Goal: Information Seeking & Learning: Find contact information

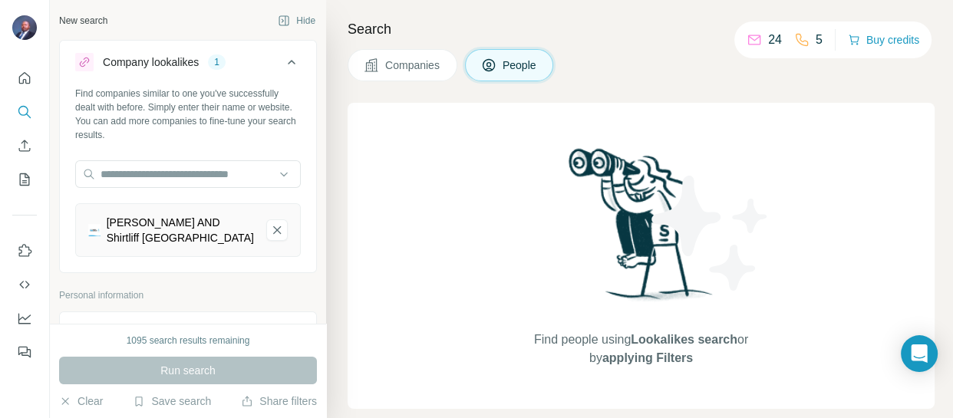
scroll to position [488, 0]
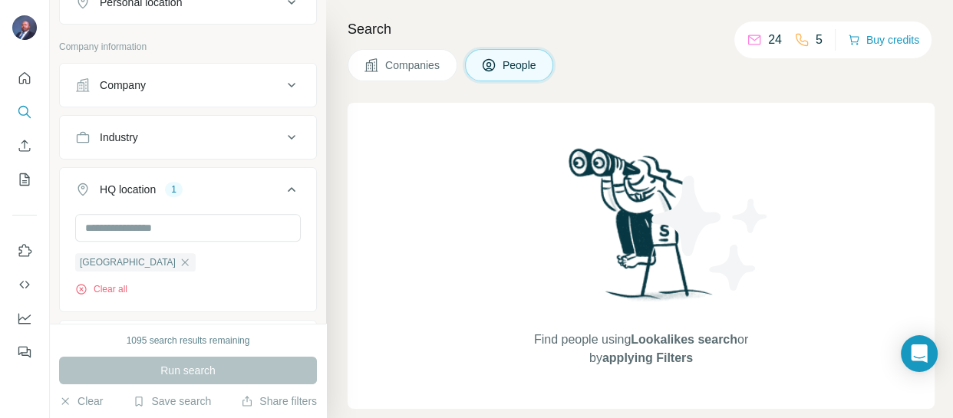
click at [161, 84] on div "Company" at bounding box center [178, 84] width 207 height 15
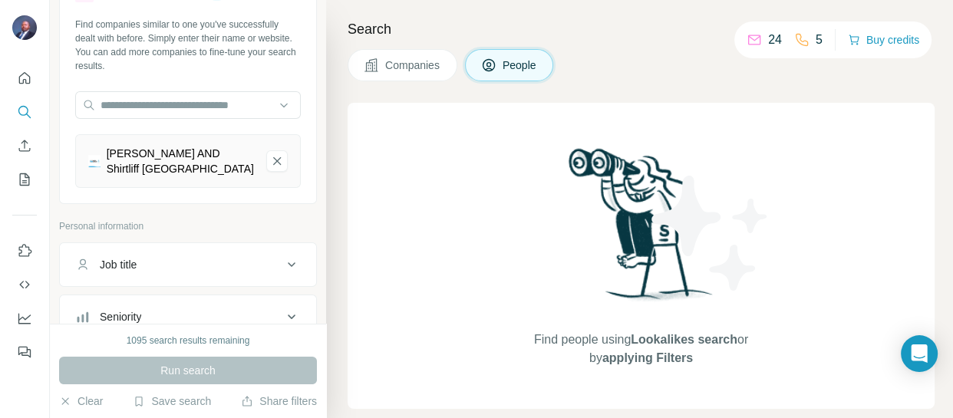
scroll to position [0, 0]
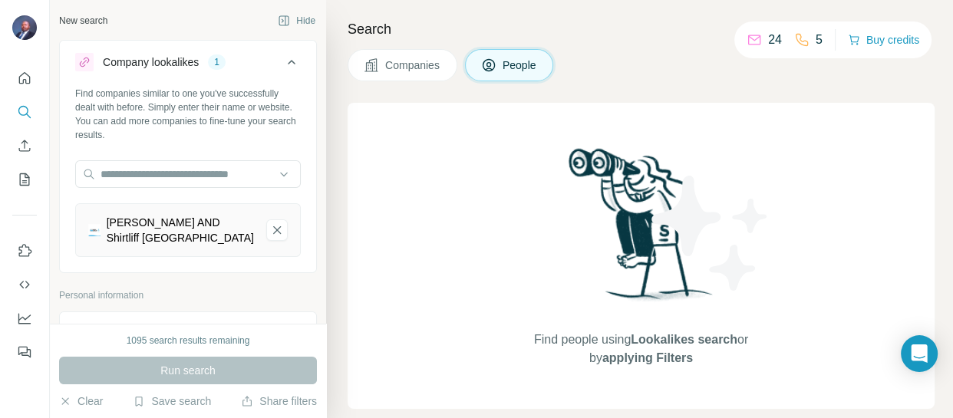
click at [141, 225] on div "Davis AND Shirtliff Zambia" at bounding box center [180, 230] width 147 height 31
click at [182, 242] on div "Davis AND Shirtliff Zambia" at bounding box center [180, 230] width 147 height 31
click at [117, 243] on div "Davis AND Shirtliff Zambia" at bounding box center [180, 230] width 147 height 31
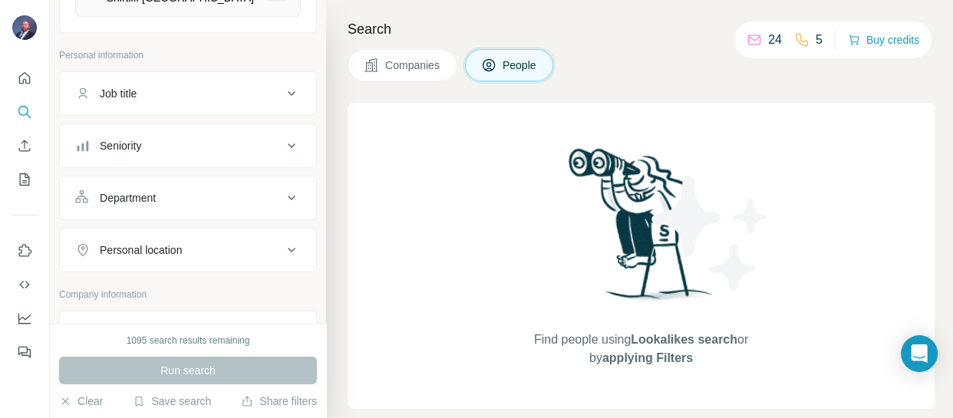
scroll to position [348, 0]
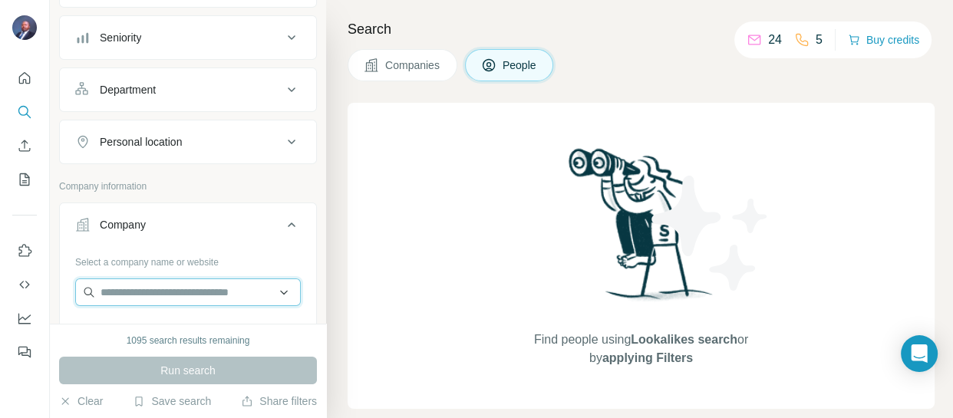
click at [160, 285] on input "text" at bounding box center [187, 292] width 225 height 28
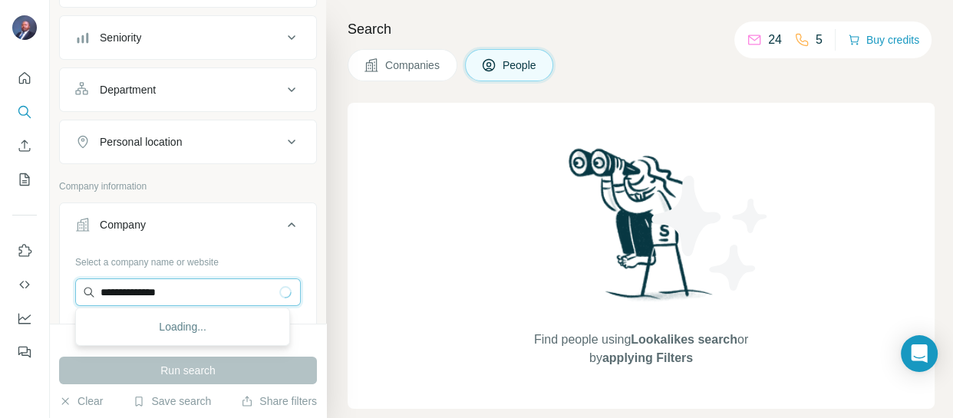
type input "**********"
click at [137, 291] on input "**********" at bounding box center [187, 292] width 225 height 28
click at [140, 217] on div "Company" at bounding box center [123, 224] width 46 height 15
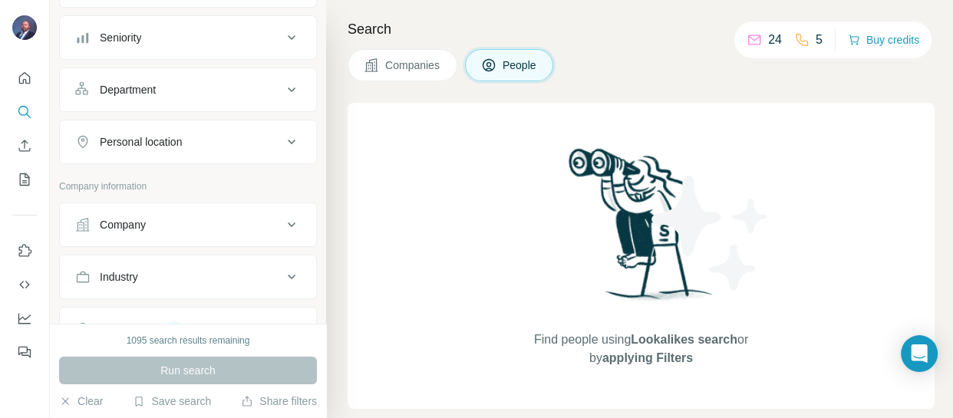
scroll to position [627, 0]
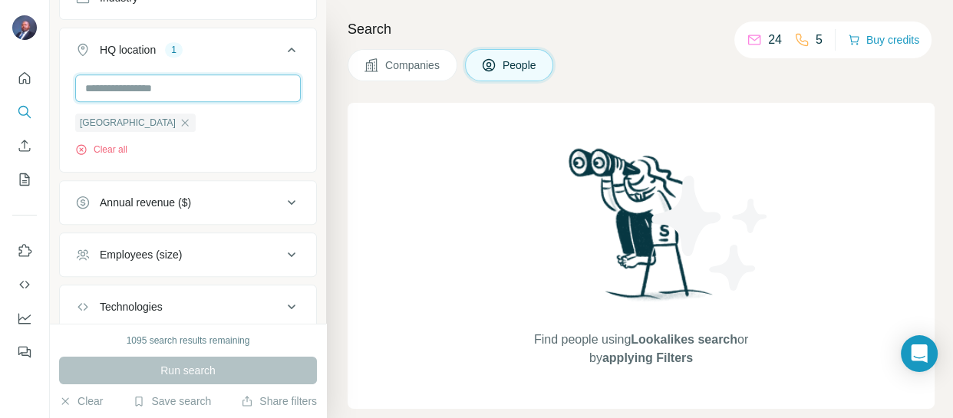
click at [181, 87] on input "text" at bounding box center [187, 88] width 225 height 28
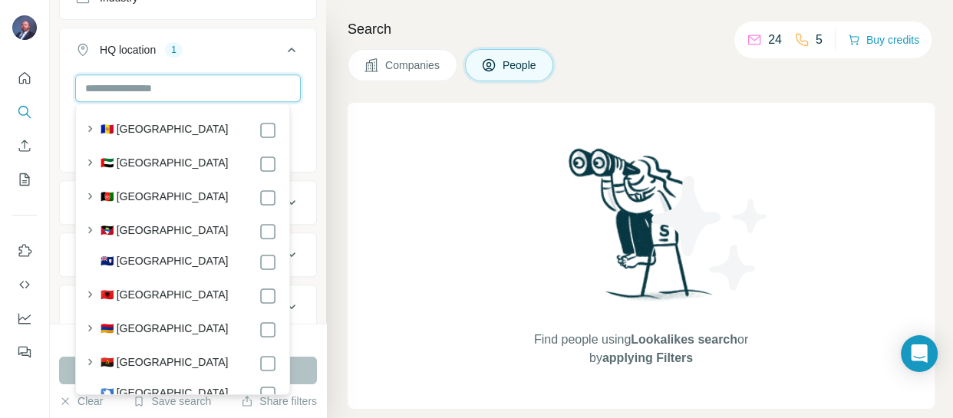
click at [183, 87] on input "text" at bounding box center [187, 88] width 225 height 28
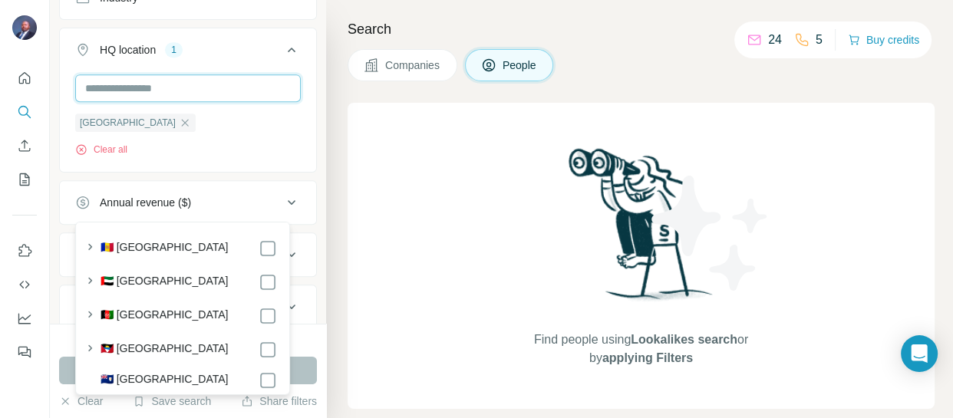
scroll to position [418, 0]
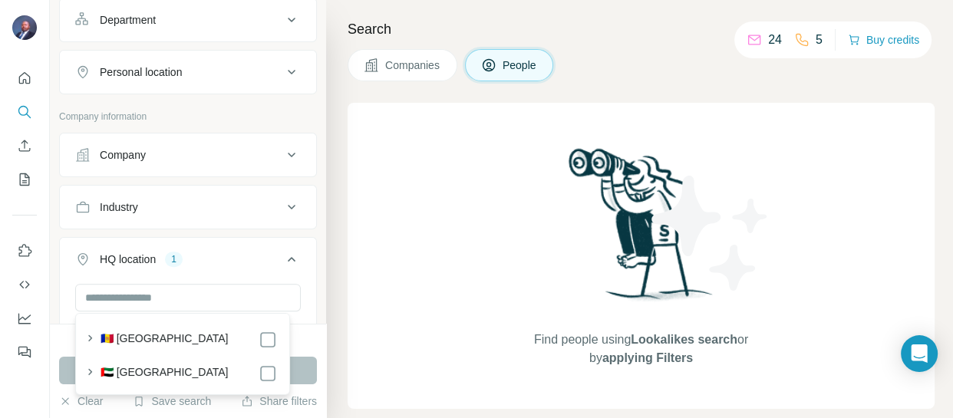
click at [169, 156] on div "Company" at bounding box center [178, 154] width 207 height 15
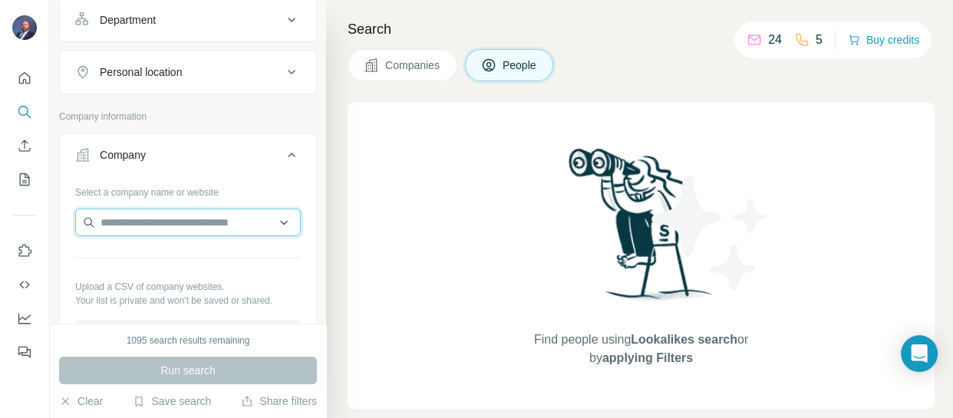
click at [184, 223] on input "text" at bounding box center [187, 223] width 225 height 28
drag, startPoint x: 269, startPoint y: 219, endPoint x: 268, endPoint y: 227, distance: 8.5
click at [269, 219] on input "**********" at bounding box center [187, 223] width 225 height 28
click at [270, 212] on input "**********" at bounding box center [187, 223] width 225 height 28
click at [271, 216] on input "**********" at bounding box center [187, 223] width 225 height 28
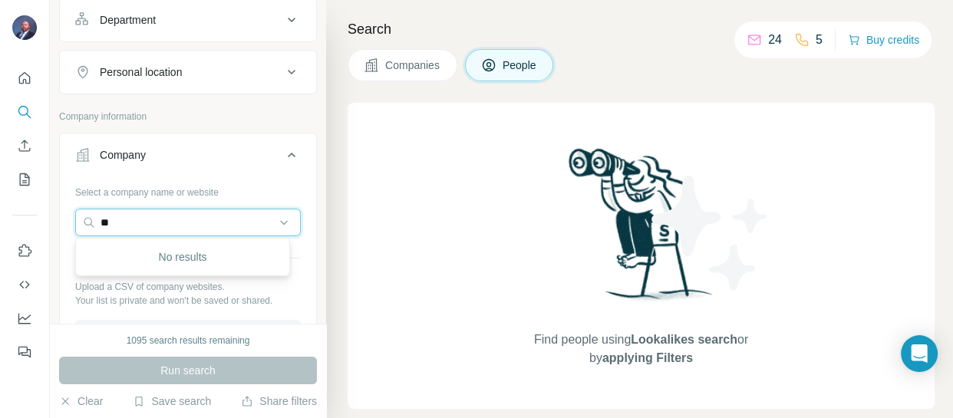
type input "*"
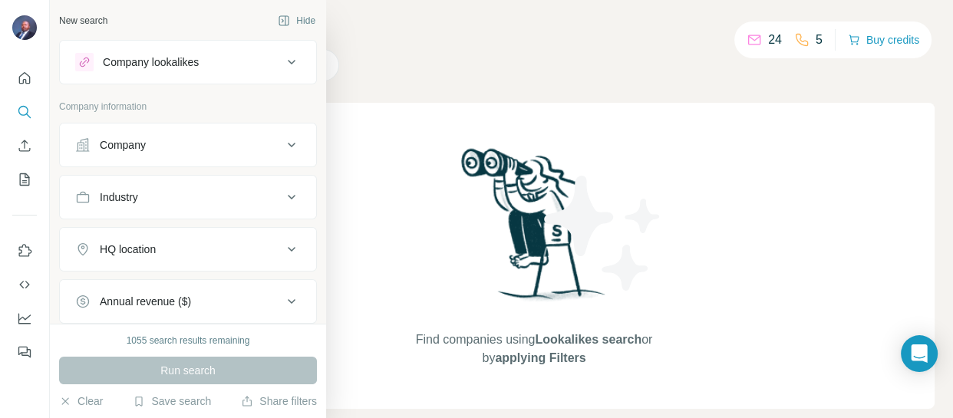
click at [200, 143] on div "Company" at bounding box center [178, 144] width 207 height 15
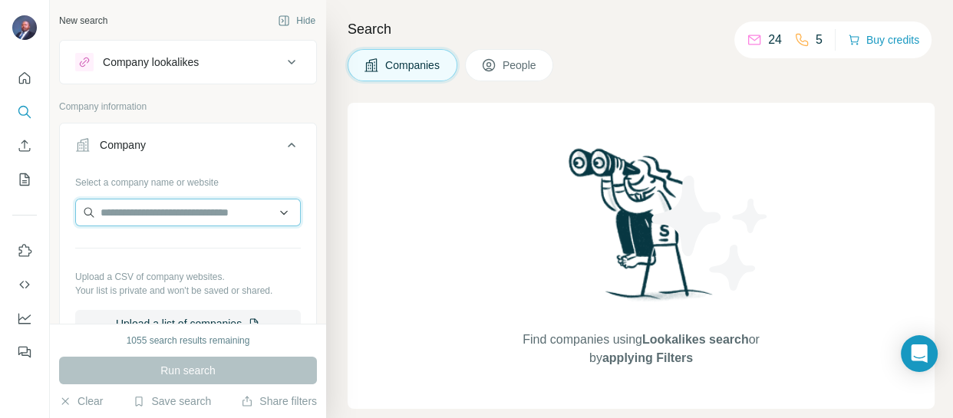
click at [199, 216] on input "text" at bounding box center [187, 213] width 225 height 28
click at [102, 215] on input "**********" at bounding box center [187, 213] width 225 height 28
type input "**********"
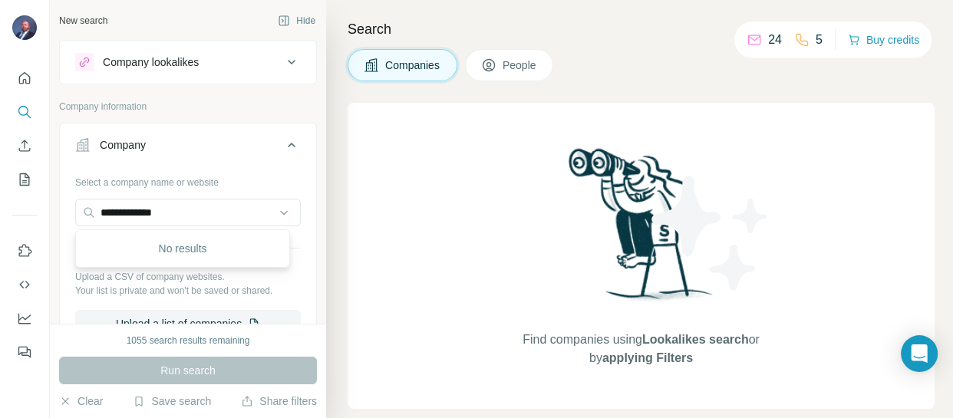
click at [158, 136] on button "Company" at bounding box center [188, 148] width 256 height 43
click at [173, 60] on div "Company lookalikes" at bounding box center [151, 61] width 96 height 15
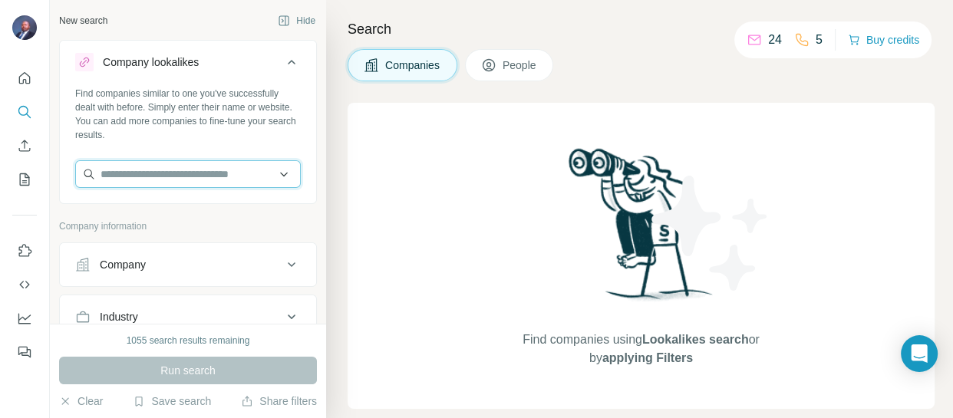
click at [191, 176] on input "text" at bounding box center [187, 174] width 225 height 28
click at [196, 177] on input "**********" at bounding box center [187, 174] width 225 height 28
type input "**********"
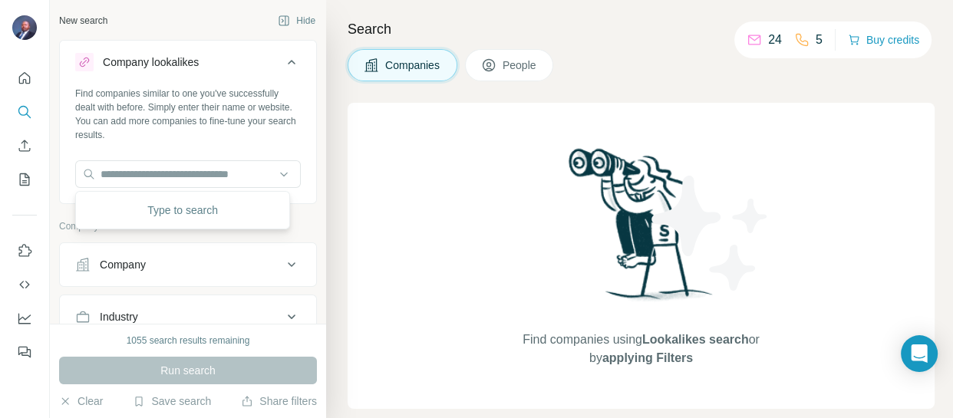
click at [196, 215] on div "Type to search" at bounding box center [183, 210] width 208 height 31
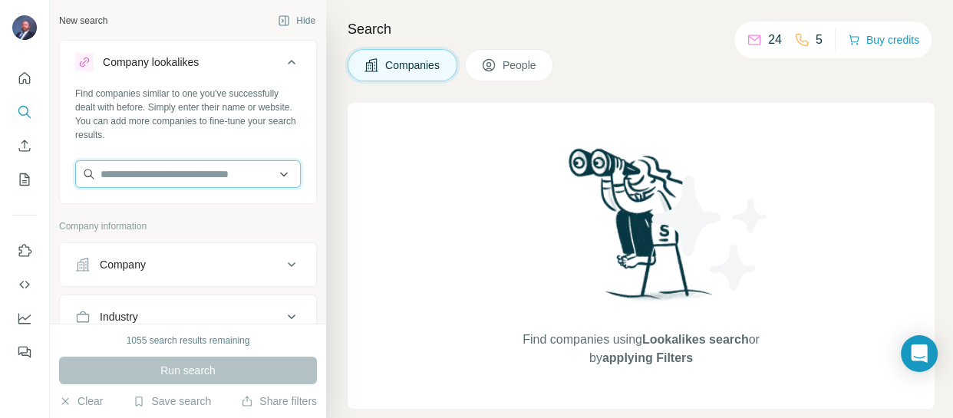
click at [205, 173] on input "text" at bounding box center [187, 174] width 225 height 28
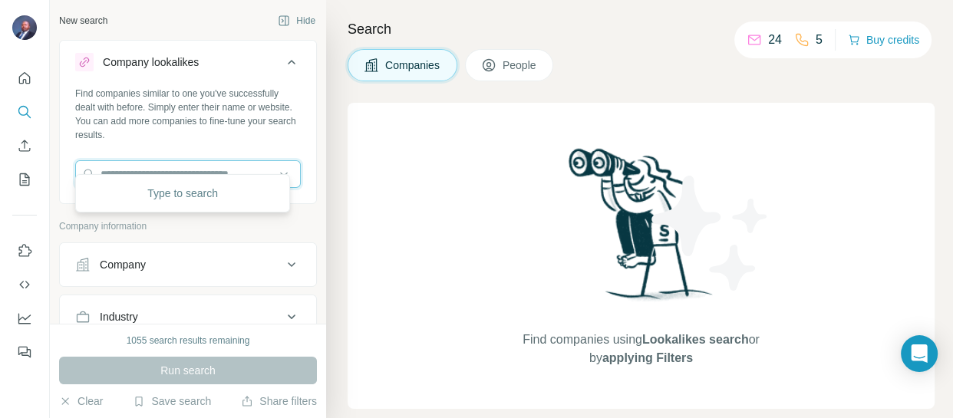
scroll to position [139, 0]
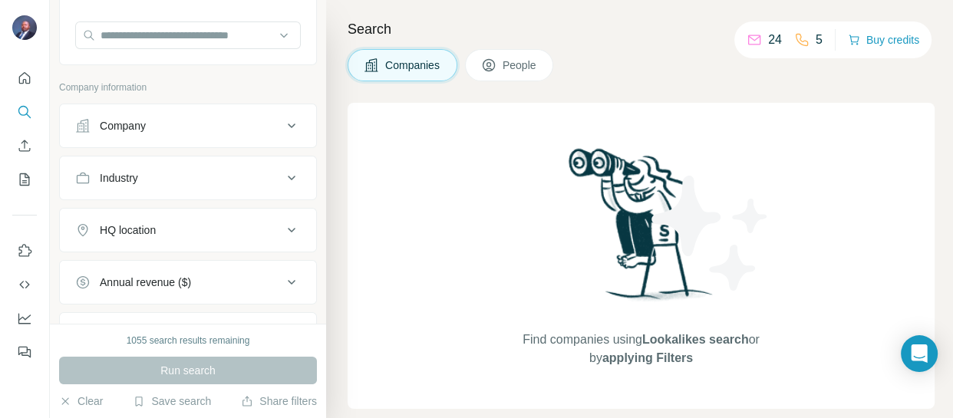
click at [255, 122] on div "Company" at bounding box center [178, 125] width 207 height 15
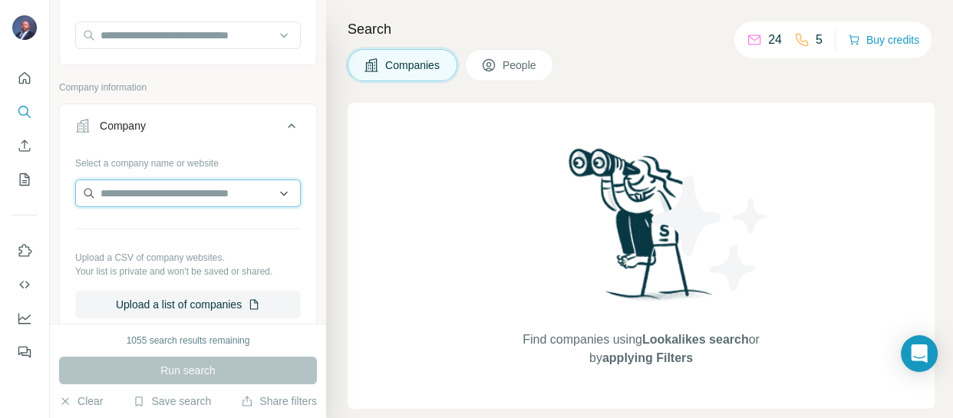
click at [227, 193] on input "text" at bounding box center [187, 193] width 225 height 28
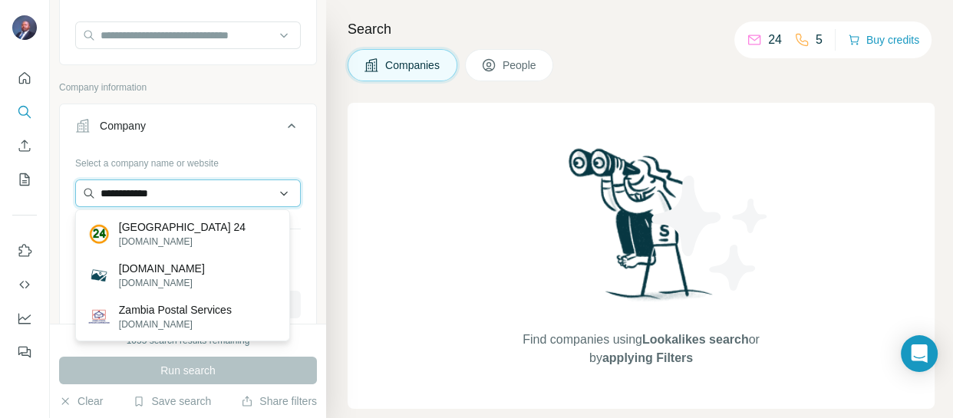
type input "**********"
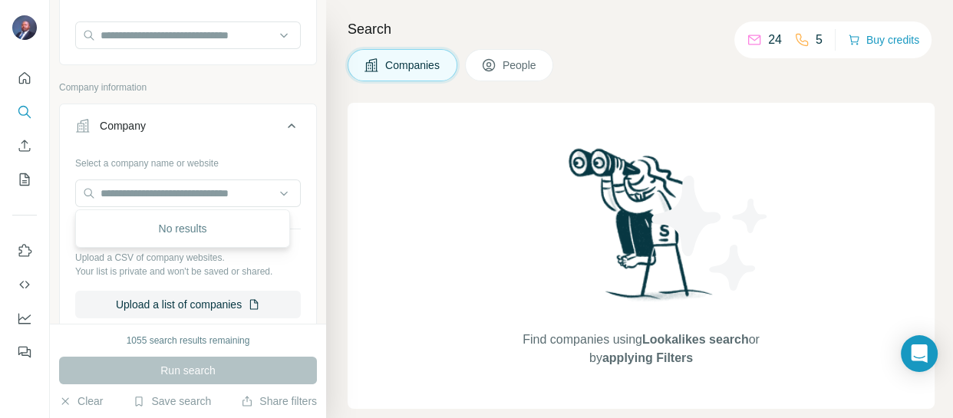
click at [231, 373] on div "Run search" at bounding box center [188, 371] width 258 height 28
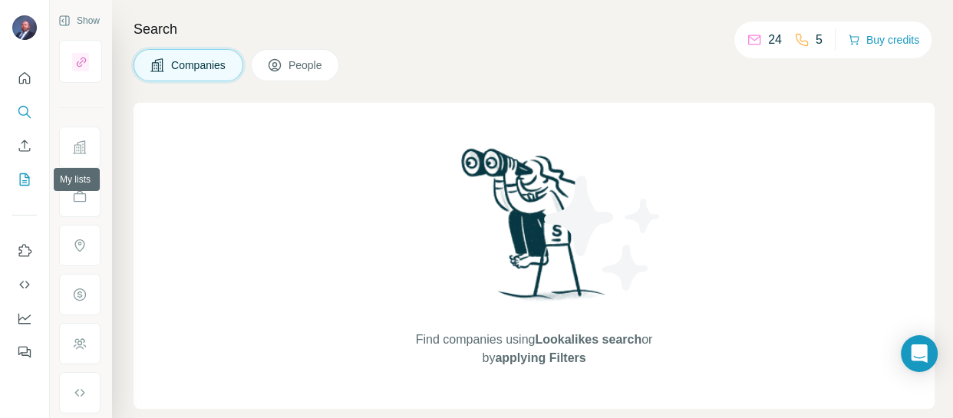
click at [28, 177] on icon "My lists" at bounding box center [26, 178] width 8 height 10
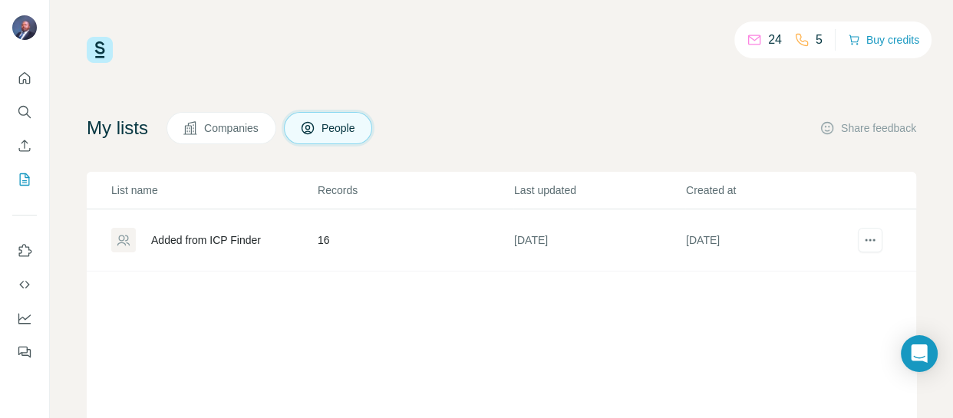
click at [260, 127] on span "Companies" at bounding box center [232, 127] width 56 height 15
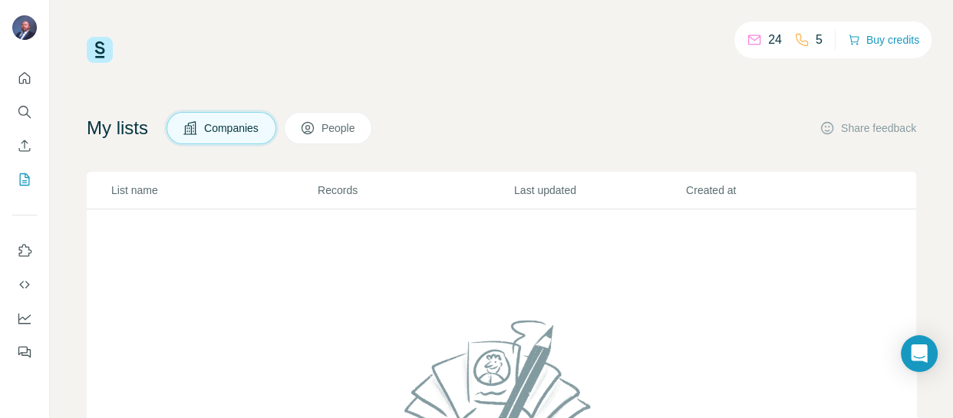
click at [224, 131] on span "Companies" at bounding box center [232, 127] width 56 height 15
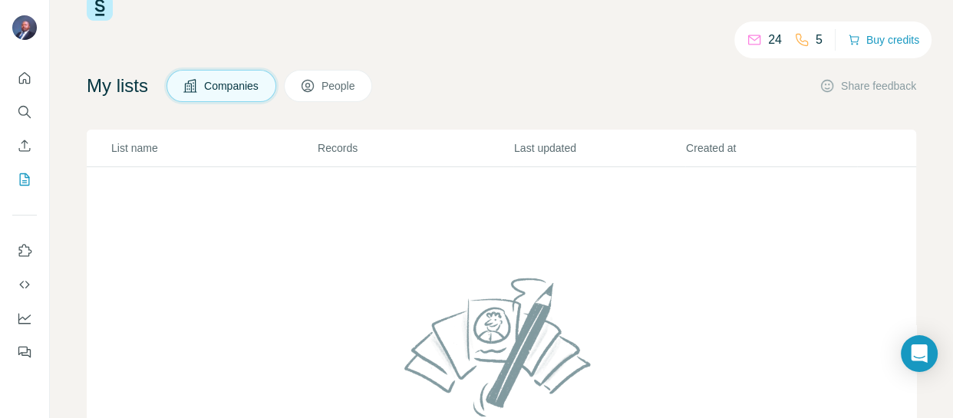
scroll to position [10, 0]
click at [21, 81] on icon "Quick start" at bounding box center [24, 78] width 15 height 15
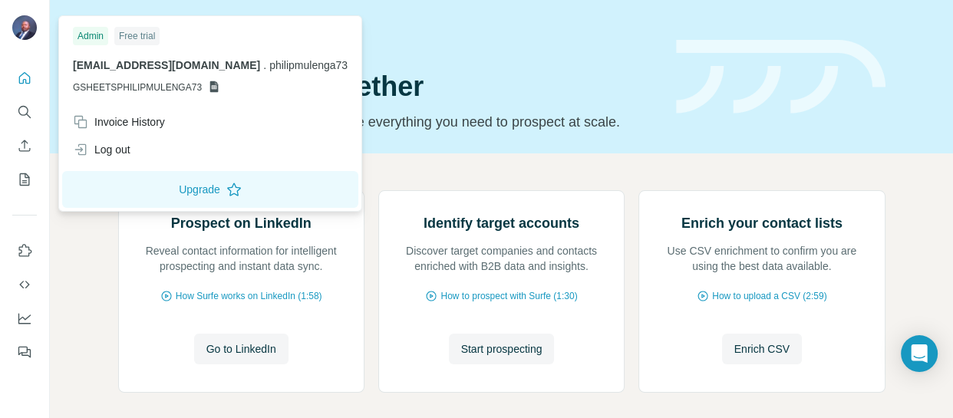
click at [91, 31] on div "Admin" at bounding box center [90, 36] width 35 height 18
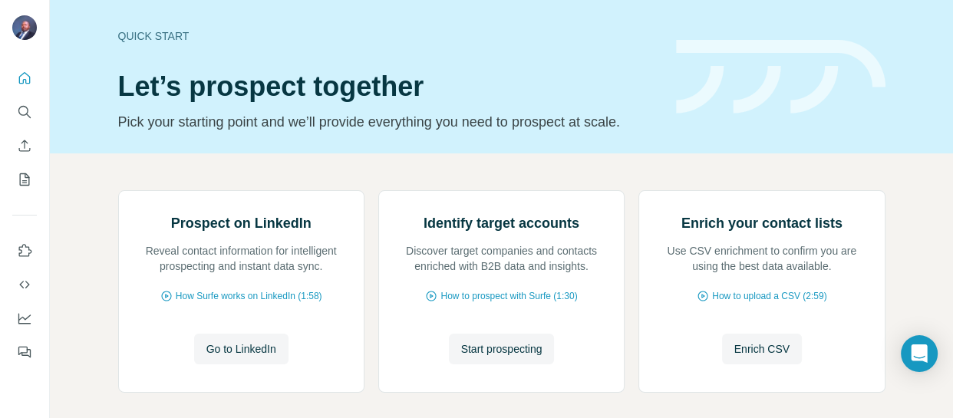
click at [396, 49] on div "Quick start Let’s prospect together Pick your starting point and we’ll provide …" at bounding box center [387, 77] width 539 height 112
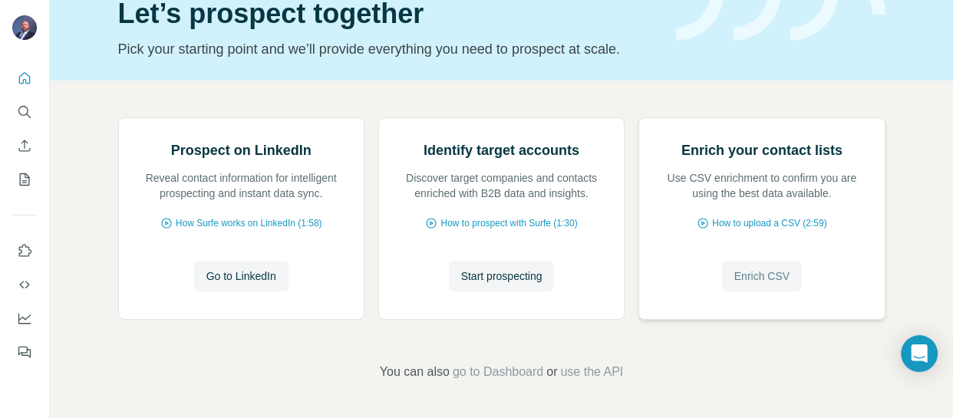
click at [734, 277] on span "Enrich CSV" at bounding box center [761, 275] width 55 height 15
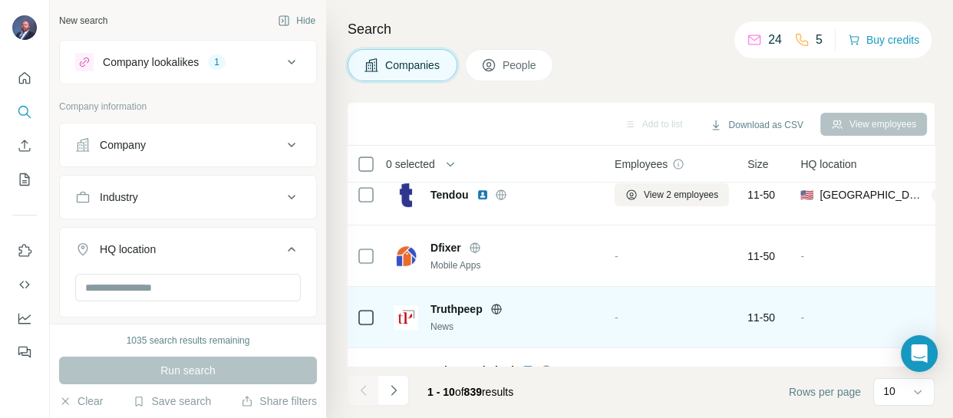
scroll to position [437, 0]
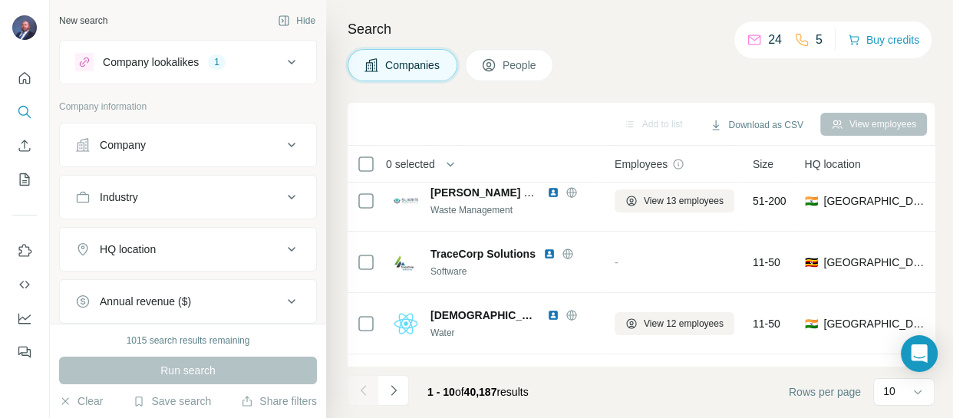
scroll to position [89, 0]
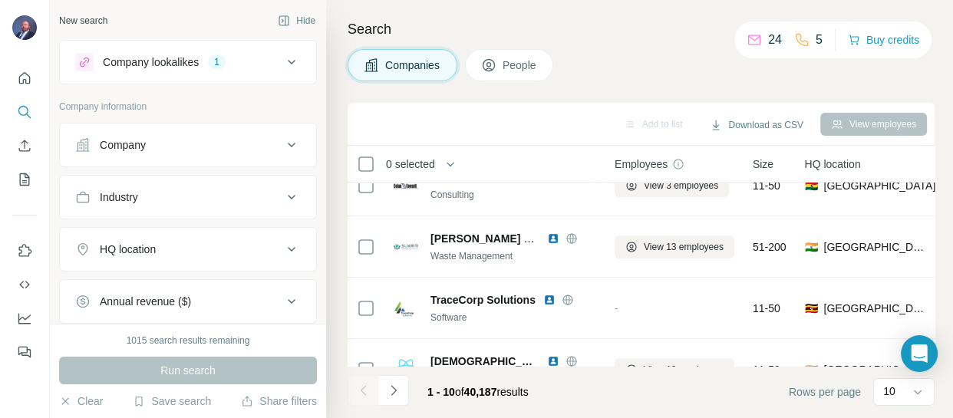
click at [282, 243] on icon at bounding box center [291, 249] width 18 height 18
click at [253, 282] on input "text" at bounding box center [187, 288] width 225 height 28
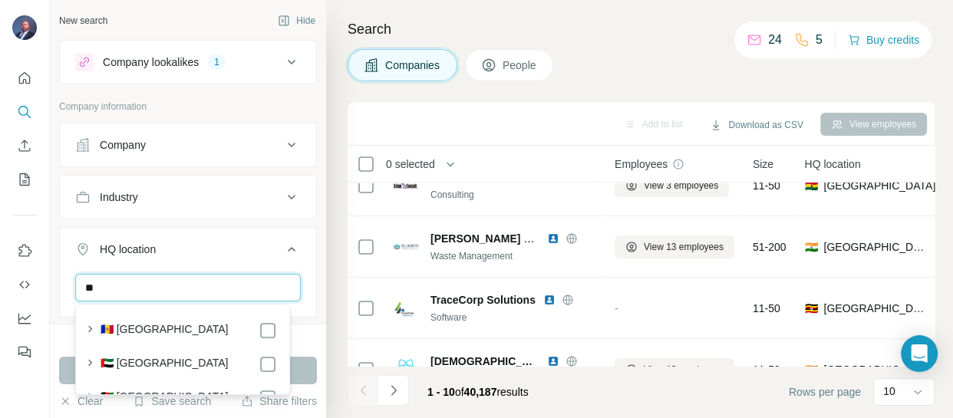
type input "*"
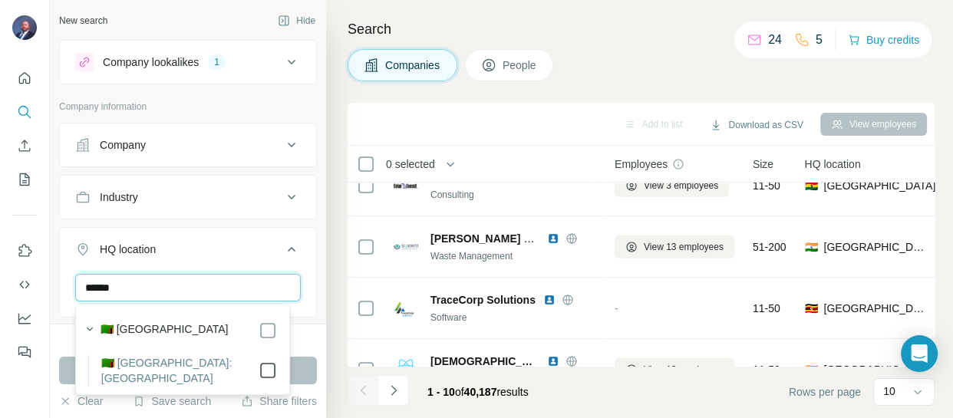
type input "******"
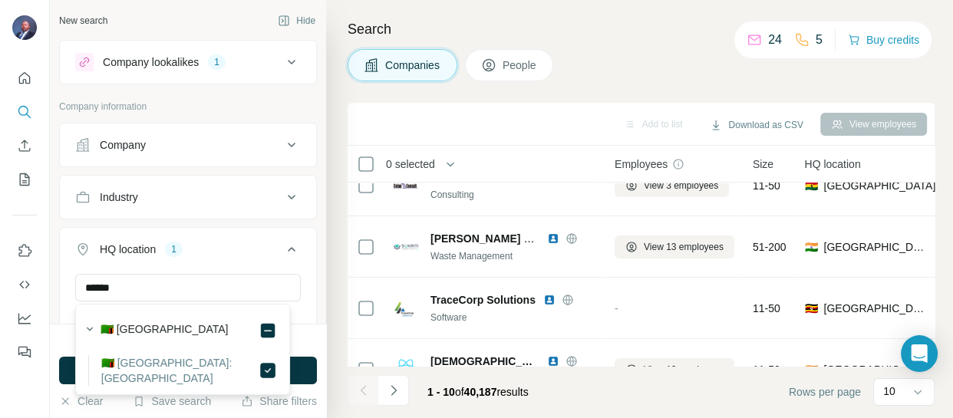
click at [199, 60] on div "Company lookalikes" at bounding box center [151, 61] width 96 height 15
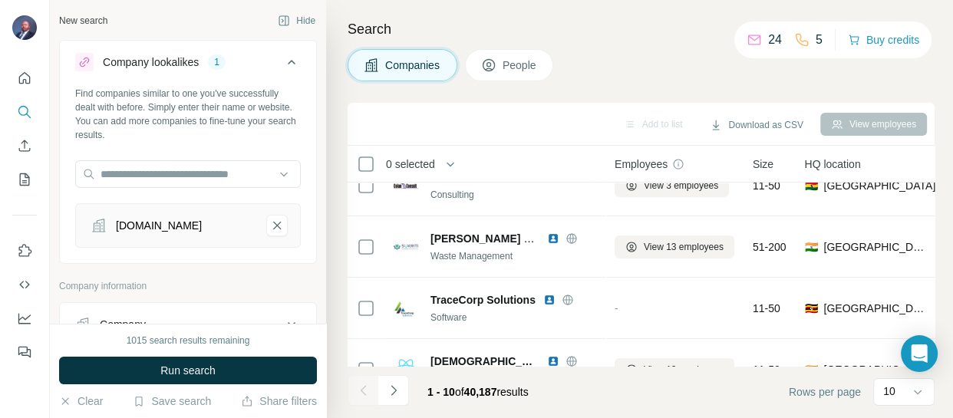
scroll to position [69, 0]
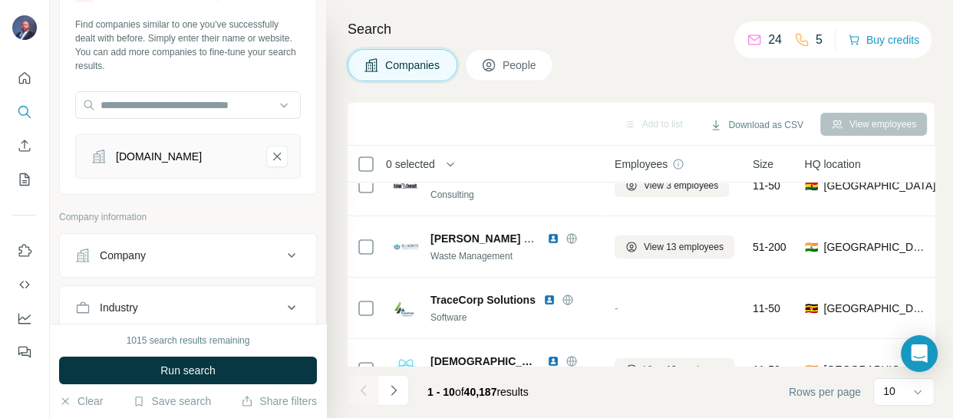
click at [96, 161] on icon at bounding box center [98, 156] width 13 height 13
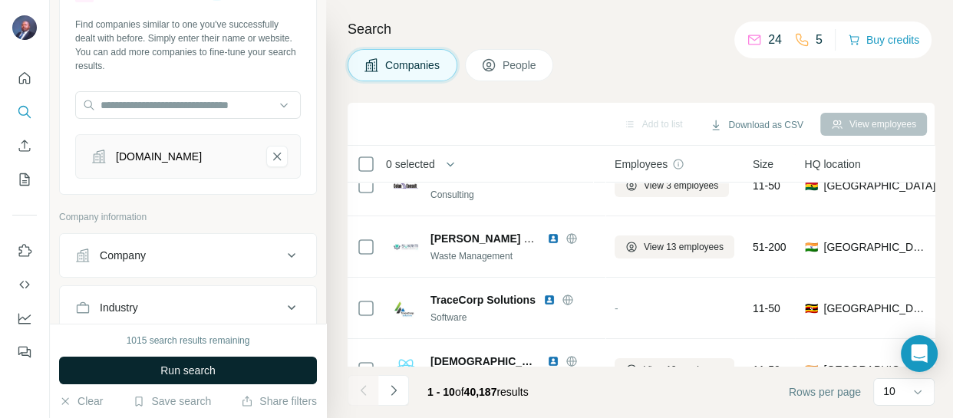
click at [166, 372] on span "Run search" at bounding box center [187, 370] width 55 height 15
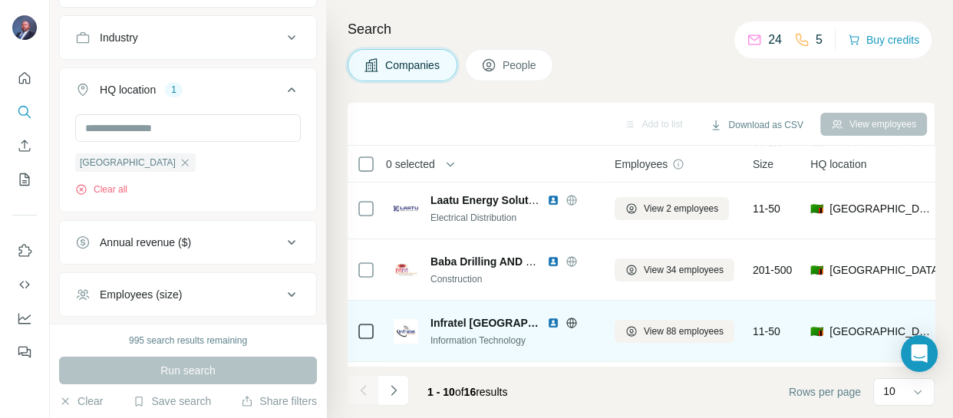
scroll to position [437, 0]
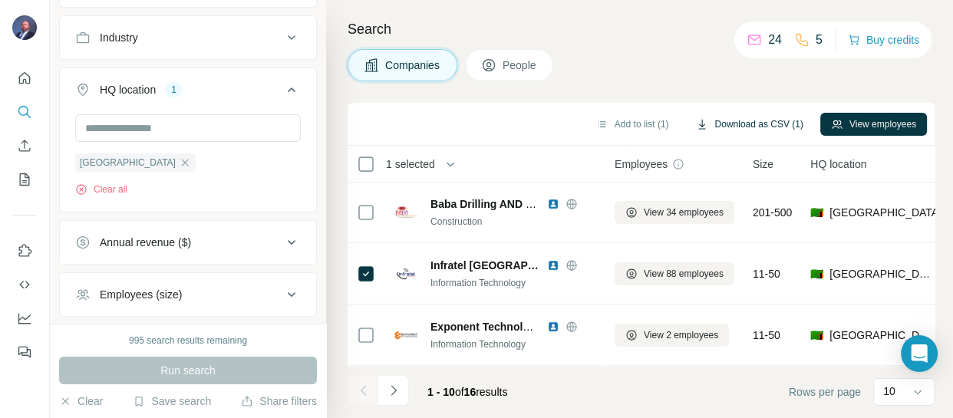
click at [728, 122] on button "Download as CSV (1)" at bounding box center [749, 124] width 128 height 23
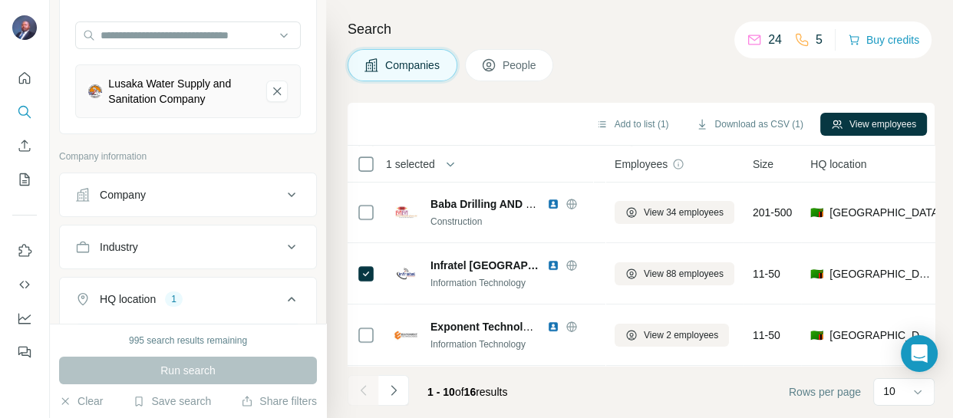
scroll to position [69, 0]
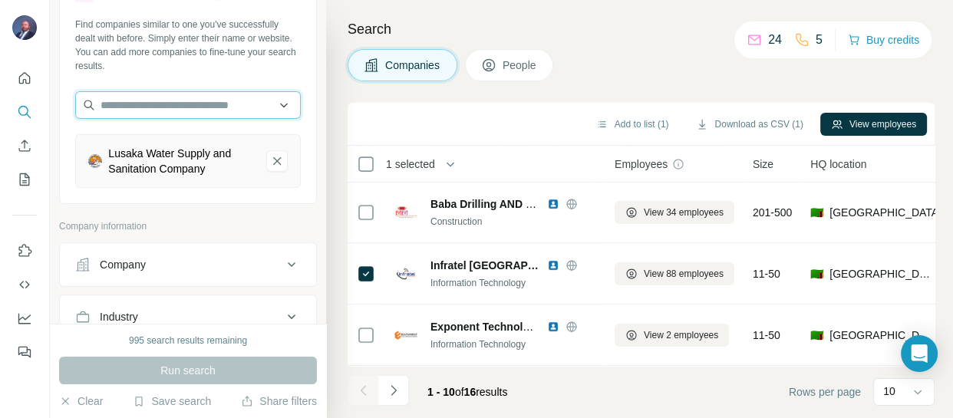
click at [153, 103] on input "text" at bounding box center [187, 105] width 225 height 28
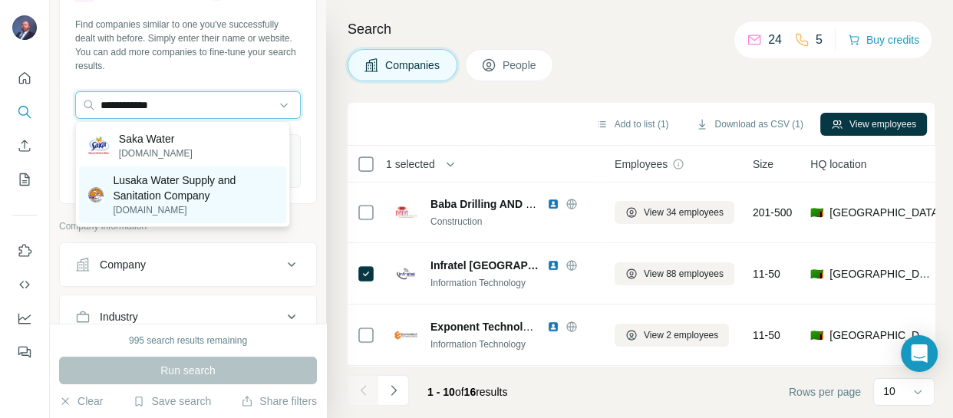
type input "**********"
click at [219, 197] on p "Lusaka Water Supply and Sanitation Company" at bounding box center [195, 188] width 164 height 31
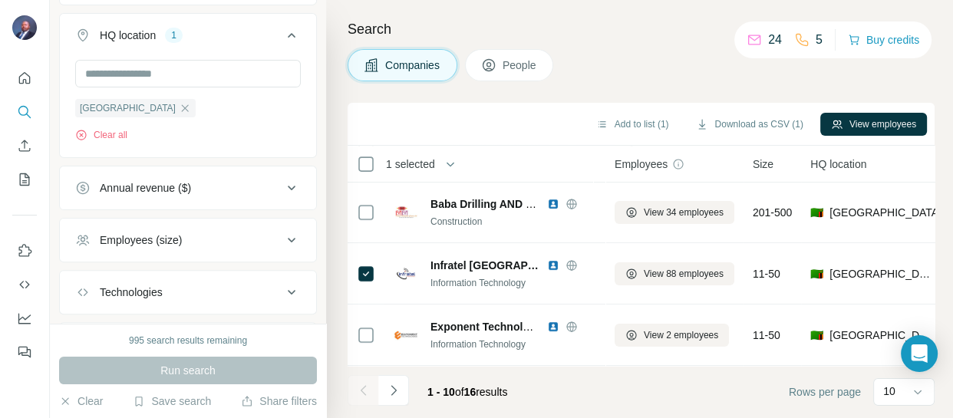
scroll to position [418, 0]
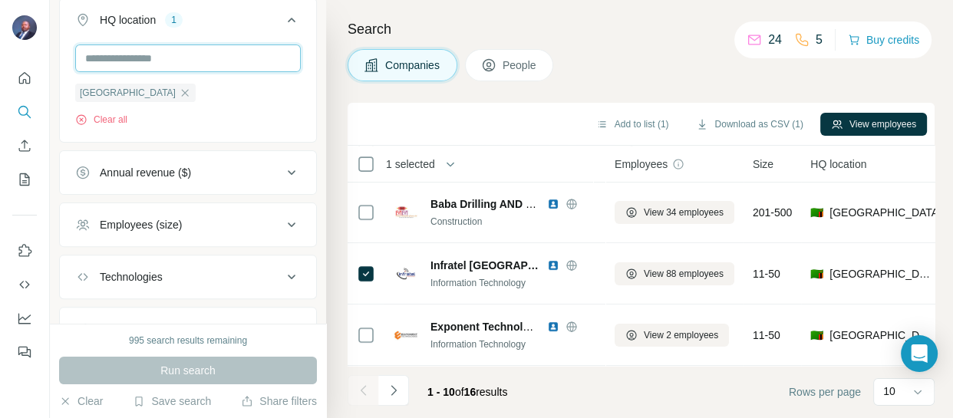
click at [198, 62] on input "text" at bounding box center [187, 58] width 225 height 28
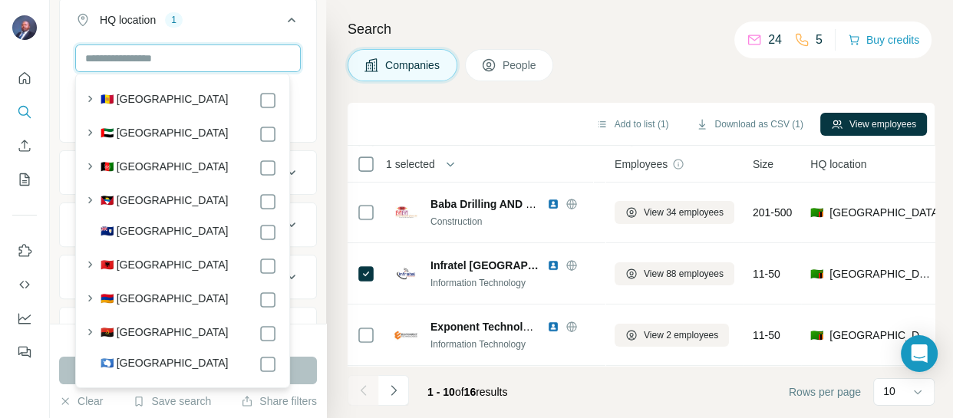
click at [198, 55] on input "text" at bounding box center [187, 58] width 225 height 28
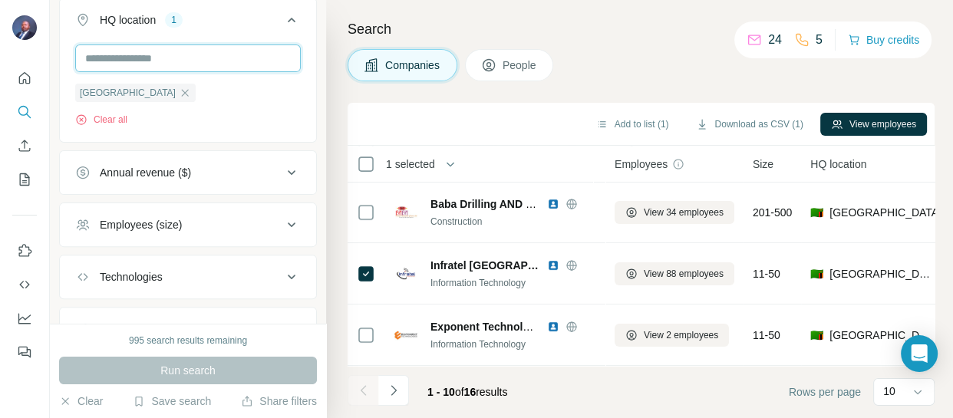
scroll to position [135, 0]
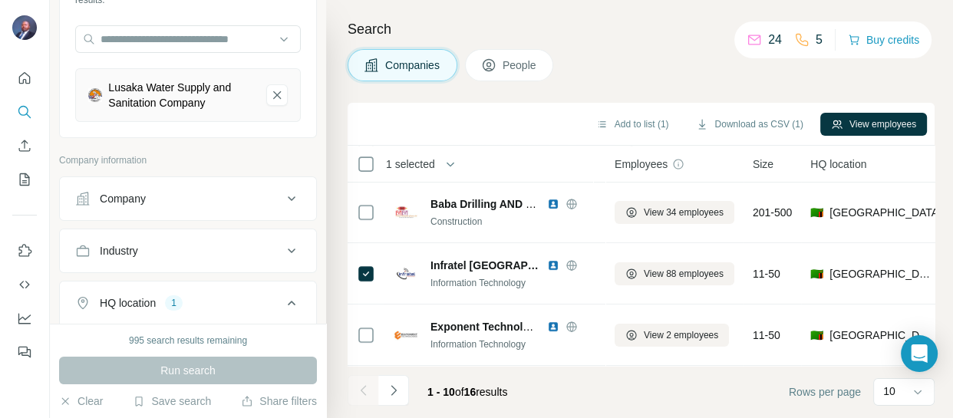
click at [206, 189] on button "Company" at bounding box center [188, 198] width 256 height 37
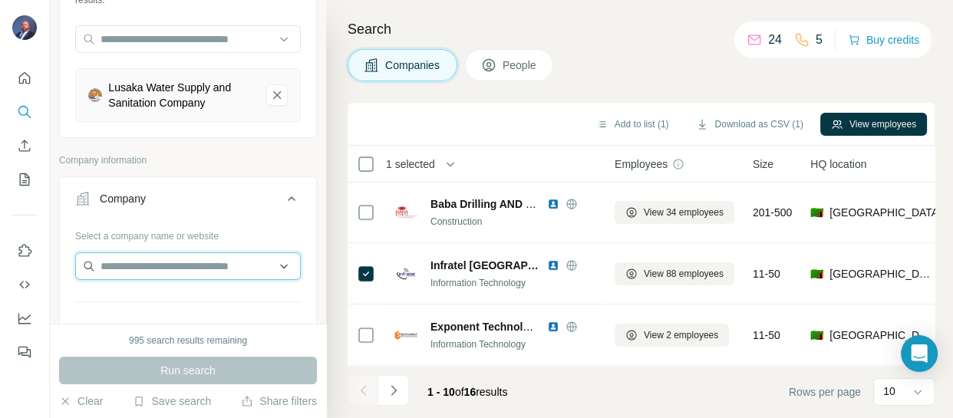
click at [183, 265] on input "text" at bounding box center [187, 266] width 225 height 28
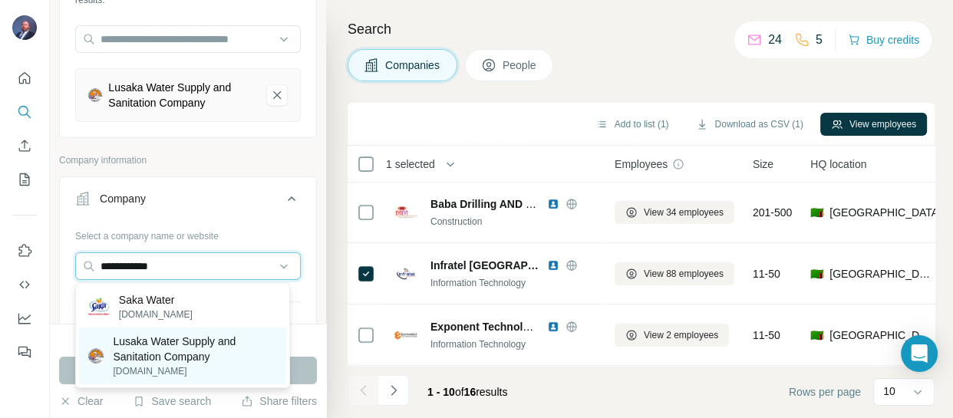
type input "**********"
click at [163, 362] on p "Lusaka Water Supply and Sanitation Company" at bounding box center [195, 349] width 164 height 31
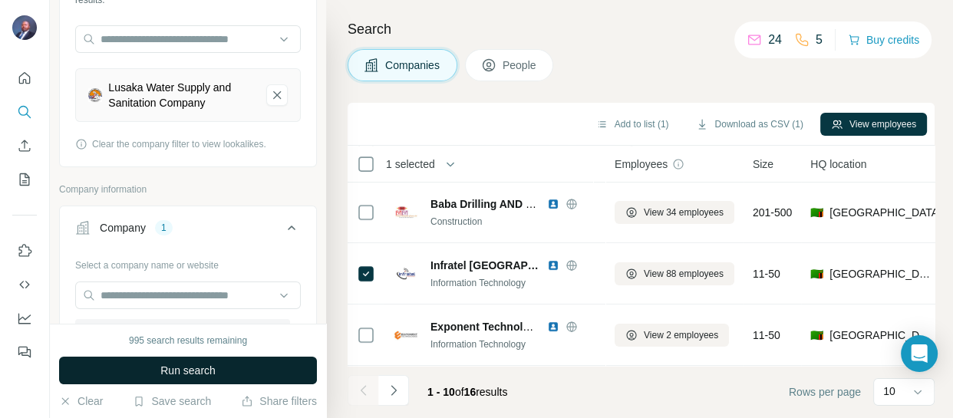
click at [164, 371] on span "Run search" at bounding box center [187, 370] width 55 height 15
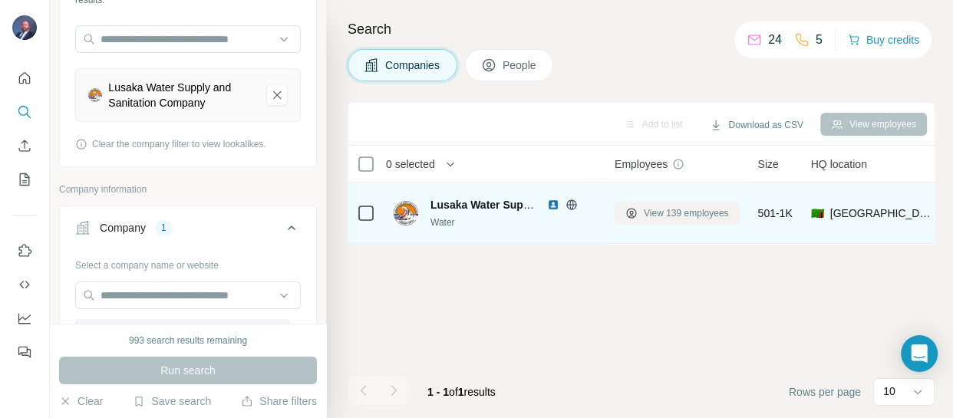
click at [668, 212] on span "View 139 employees" at bounding box center [685, 213] width 85 height 14
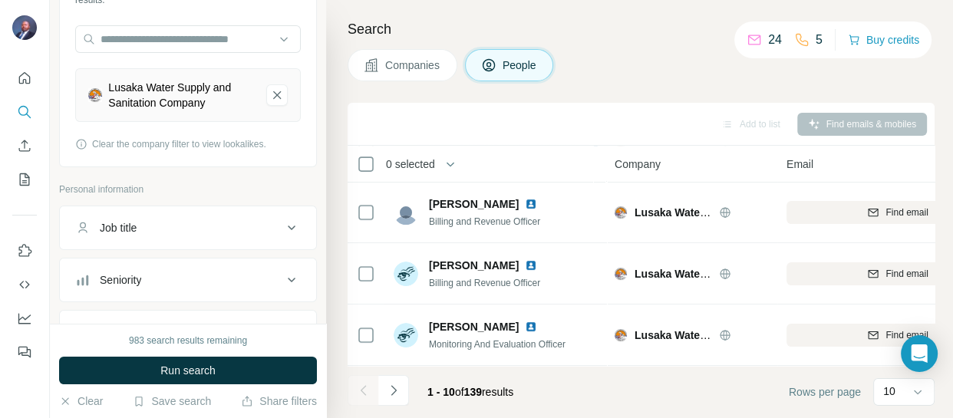
scroll to position [437, 0]
click at [913, 393] on icon at bounding box center [917, 391] width 15 height 15
click at [884, 271] on div "60" at bounding box center [904, 274] width 54 height 28
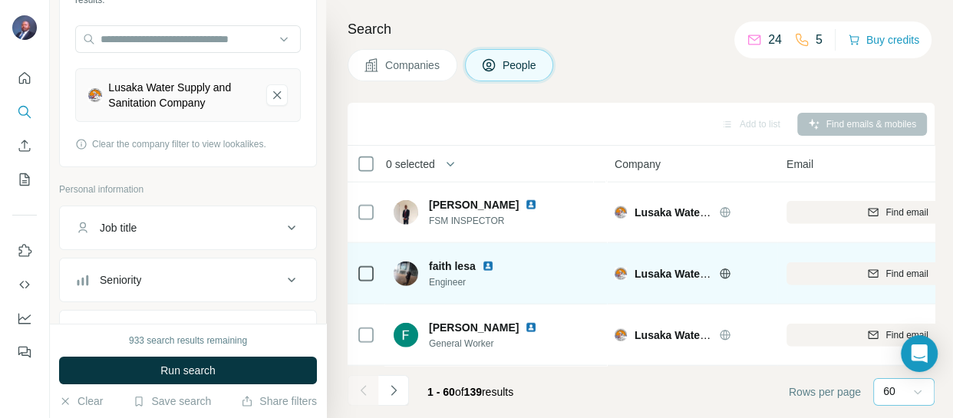
scroll to position [3505, 0]
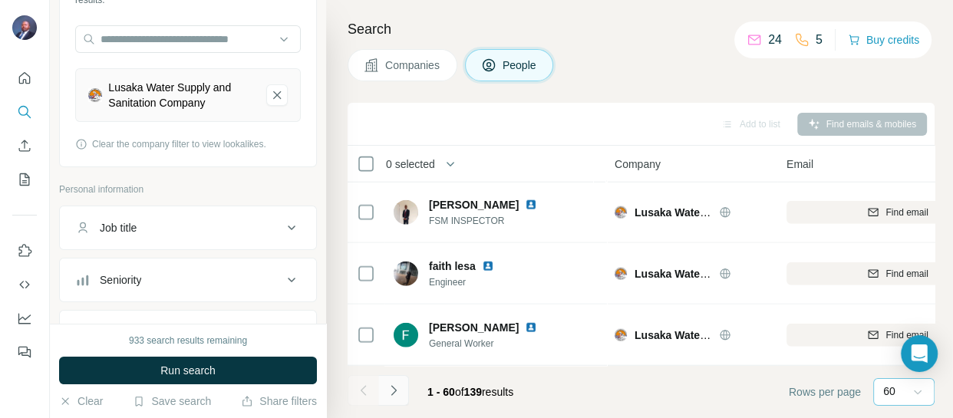
click at [393, 391] on icon "Navigate to next page" at bounding box center [392, 390] width 5 height 10
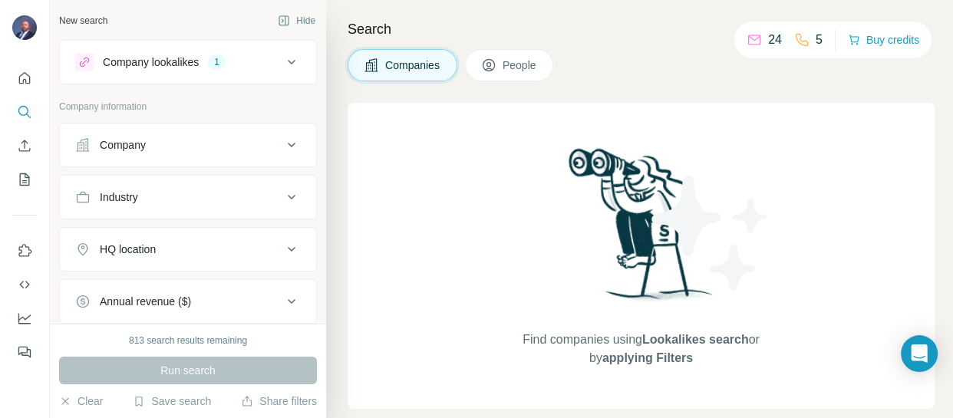
click at [282, 61] on icon at bounding box center [291, 62] width 18 height 18
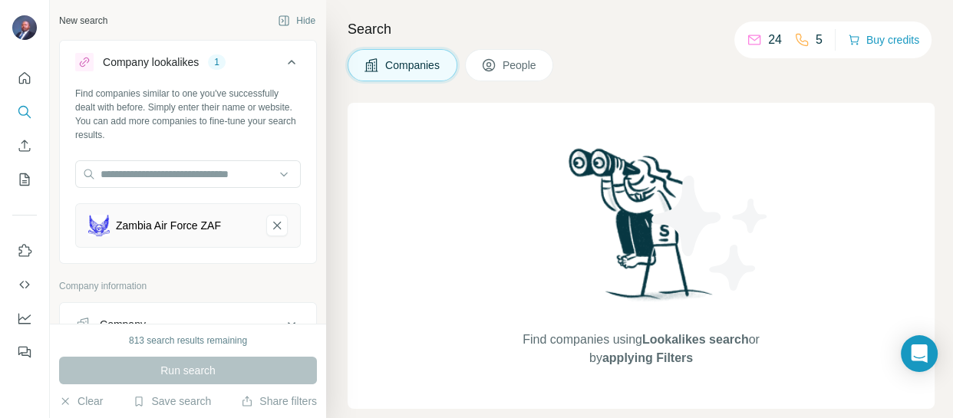
click at [95, 230] on img at bounding box center [98, 225] width 21 height 21
click at [193, 222] on div "Zambia Air Force ZAF" at bounding box center [168, 225] width 105 height 15
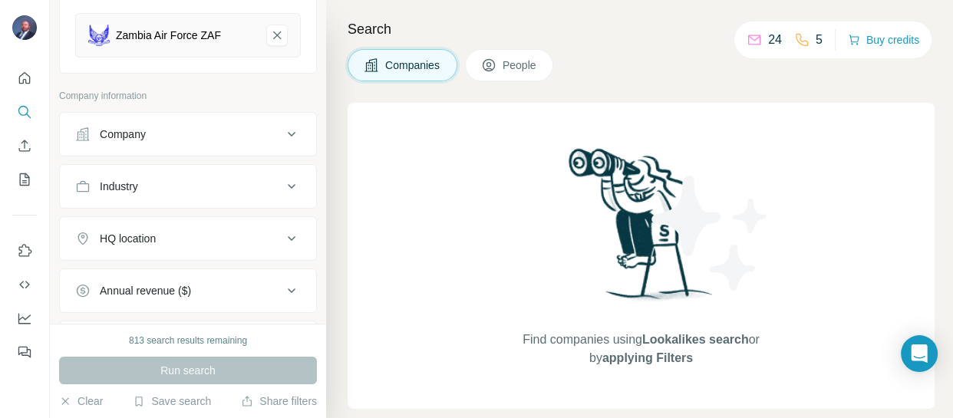
scroll to position [168, 0]
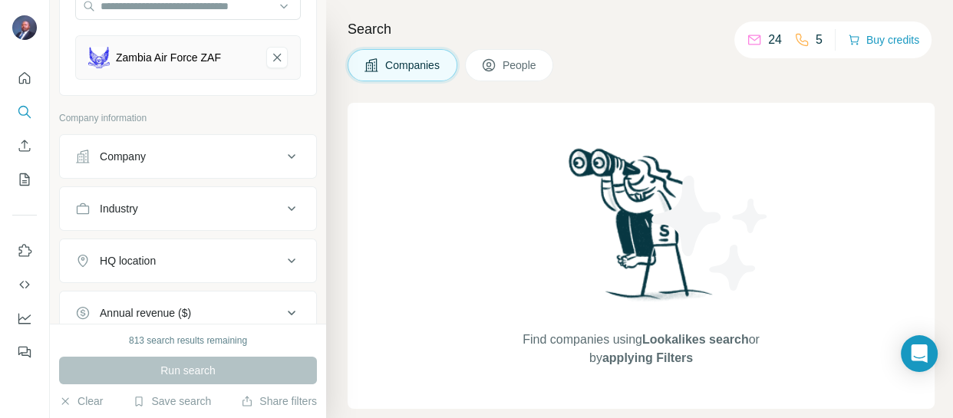
click at [224, 158] on div "Company" at bounding box center [178, 156] width 207 height 15
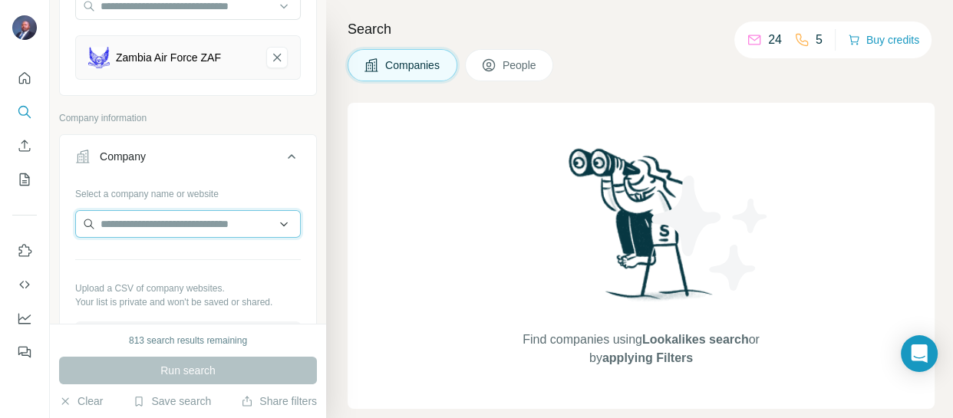
click at [193, 221] on input "text" at bounding box center [187, 224] width 225 height 28
type input "**********"
click at [272, 219] on input "**********" at bounding box center [187, 224] width 225 height 28
click at [100, 61] on img at bounding box center [98, 57] width 21 height 21
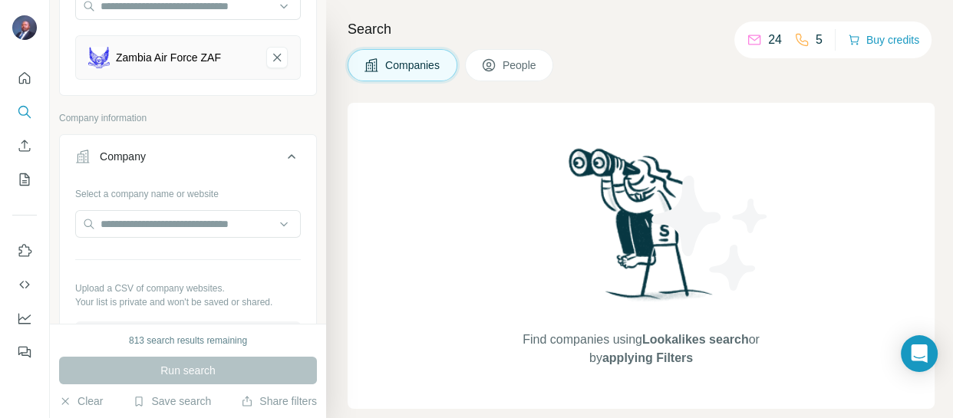
click at [100, 61] on img at bounding box center [98, 57] width 21 height 21
drag, startPoint x: 100, startPoint y: 61, endPoint x: 123, endPoint y: 48, distance: 26.8
click at [103, 60] on img at bounding box center [98, 57] width 21 height 21
click at [161, 59] on div "Zambia Air Force ZAF" at bounding box center [168, 57] width 105 height 15
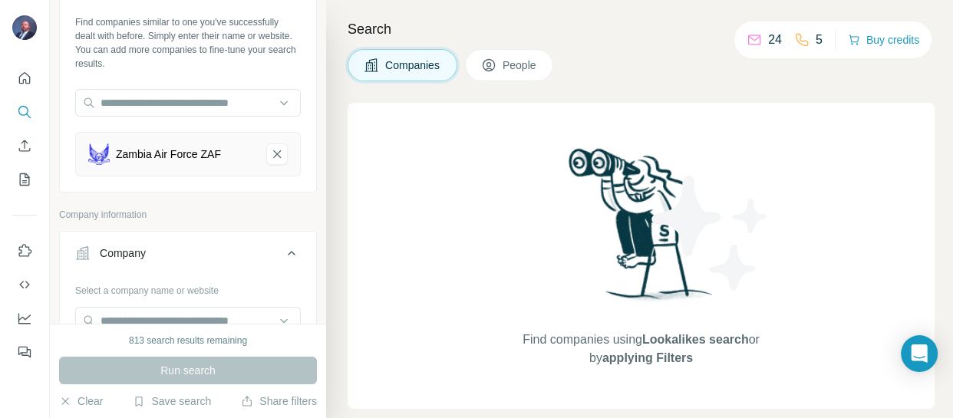
scroll to position [28, 0]
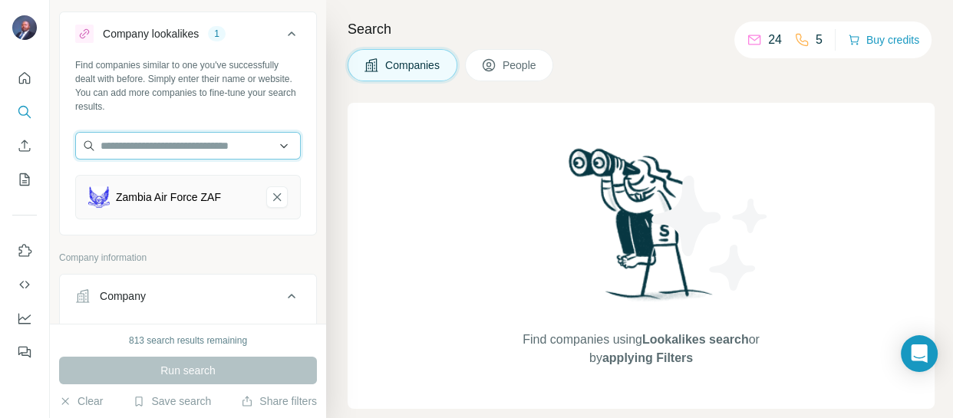
click at [154, 147] on input "text" at bounding box center [187, 146] width 225 height 28
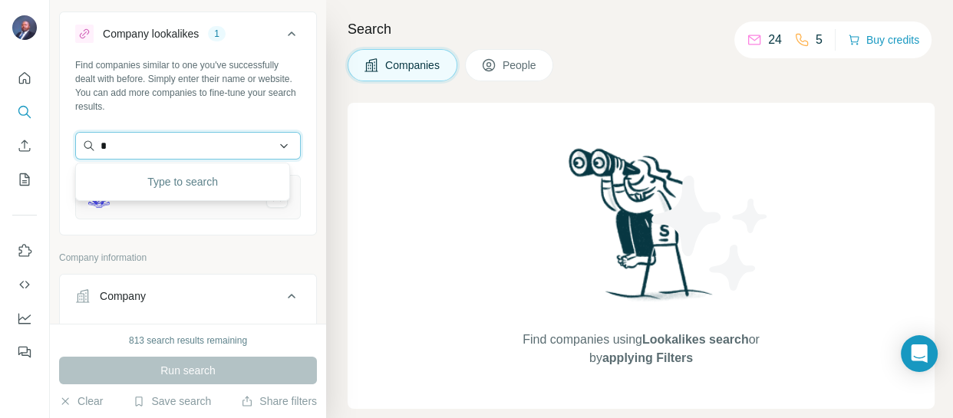
type input "**"
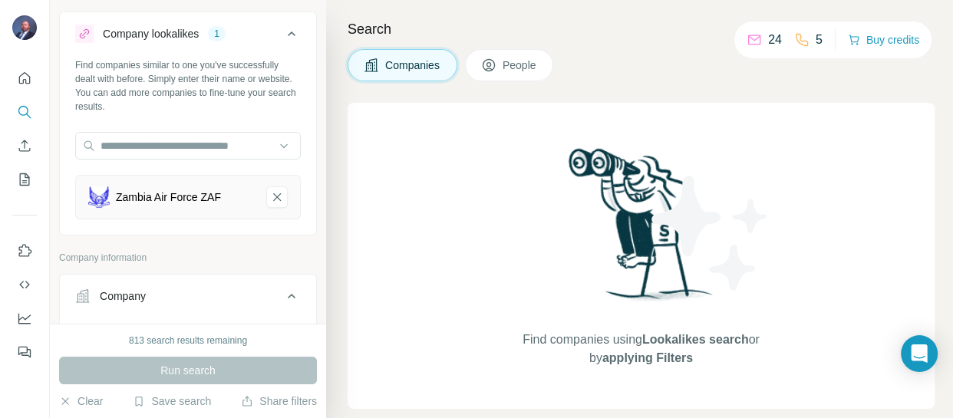
click at [102, 208] on div "Zambia Air Force ZAF" at bounding box center [187, 197] width 225 height 44
click at [100, 207] on div "Zambia Air Force ZAF" at bounding box center [187, 197] width 225 height 44
click at [99, 207] on div "Zambia Air Force ZAF" at bounding box center [187, 197] width 225 height 44
click at [100, 204] on img at bounding box center [98, 196] width 21 height 21
click at [167, 193] on div "Zambia Air Force ZAF" at bounding box center [168, 196] width 105 height 15
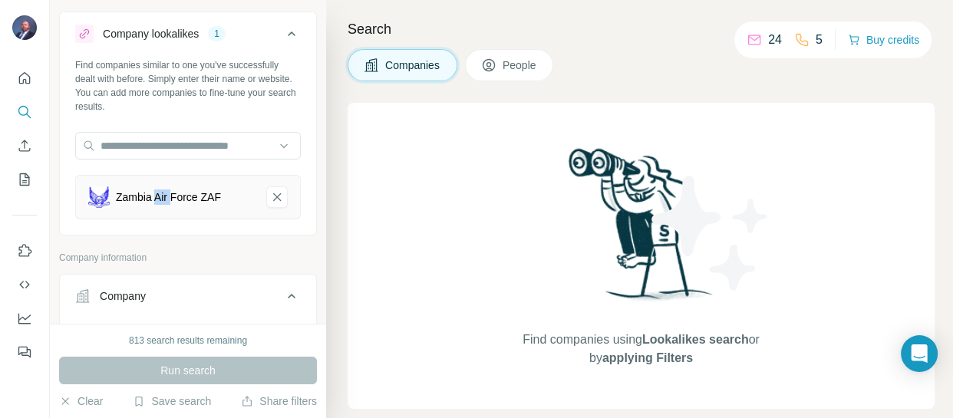
click at [167, 193] on div "Zambia Air Force ZAF" at bounding box center [168, 196] width 105 height 15
click at [172, 191] on div "Zambia Air Force ZAF" at bounding box center [168, 196] width 105 height 15
click at [244, 199] on div "Zambia Air Force ZAF" at bounding box center [187, 197] width 225 height 44
click at [233, 201] on div "Zambia Air Force ZAF" at bounding box center [171, 196] width 166 height 21
click at [229, 147] on input "text" at bounding box center [187, 146] width 225 height 28
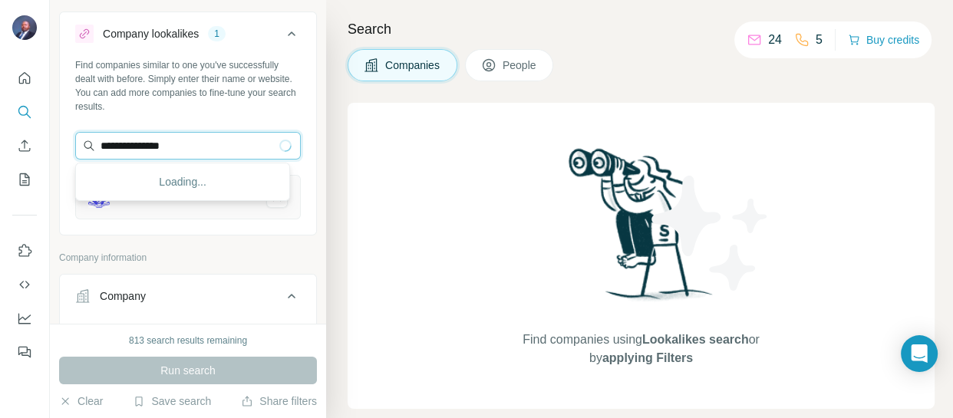
type input "**********"
click at [134, 146] on input "**********" at bounding box center [187, 146] width 225 height 28
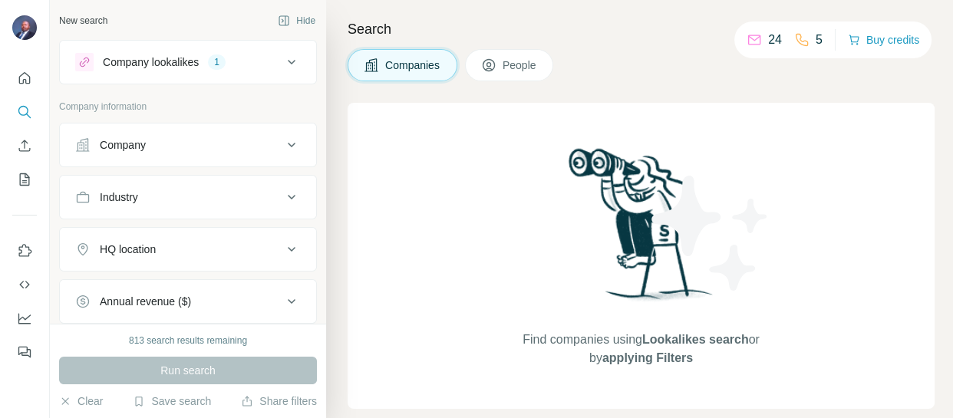
click at [284, 62] on icon at bounding box center [291, 62] width 18 height 18
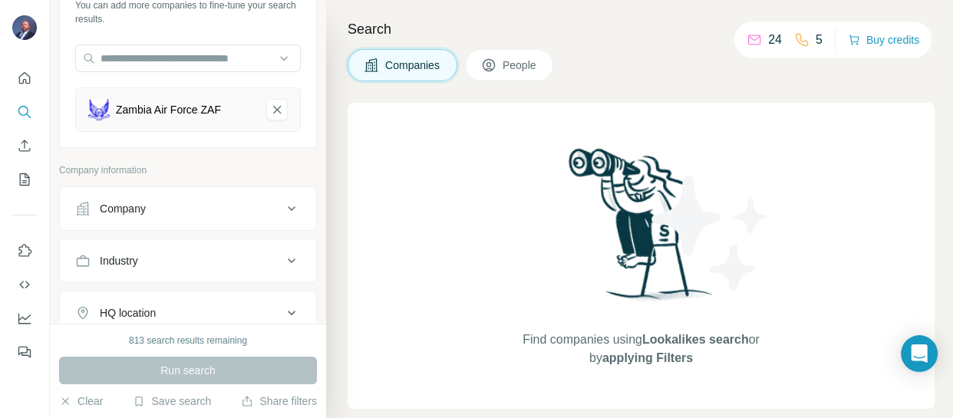
scroll to position [139, 0]
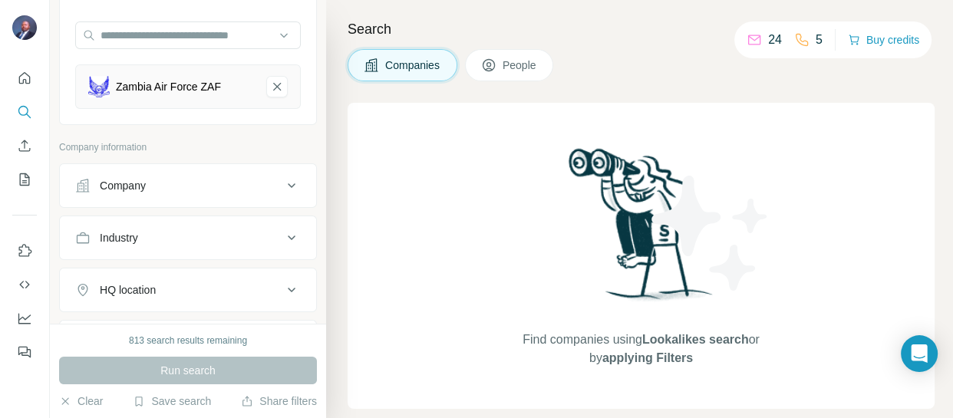
click at [288, 184] on icon at bounding box center [292, 185] width 8 height 5
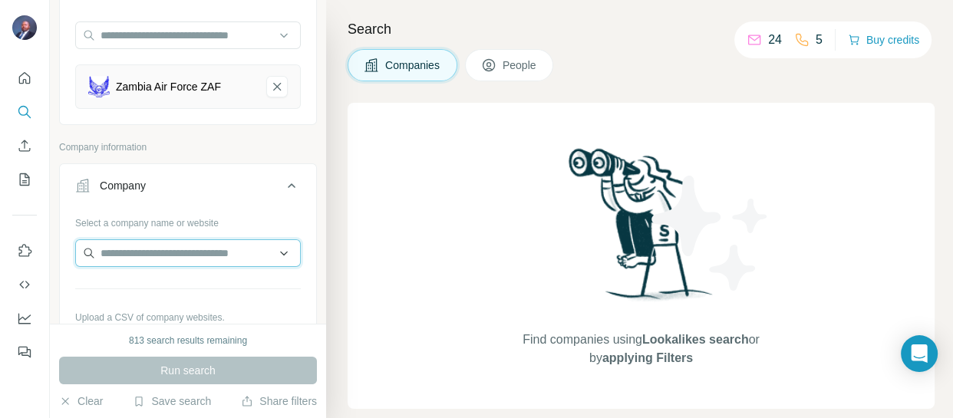
click at [230, 248] on input "text" at bounding box center [187, 253] width 225 height 28
type input "**********"
click at [189, 253] on input "**********" at bounding box center [187, 253] width 225 height 28
click at [156, 87] on div "Zambia Air Force ZAF" at bounding box center [168, 86] width 105 height 15
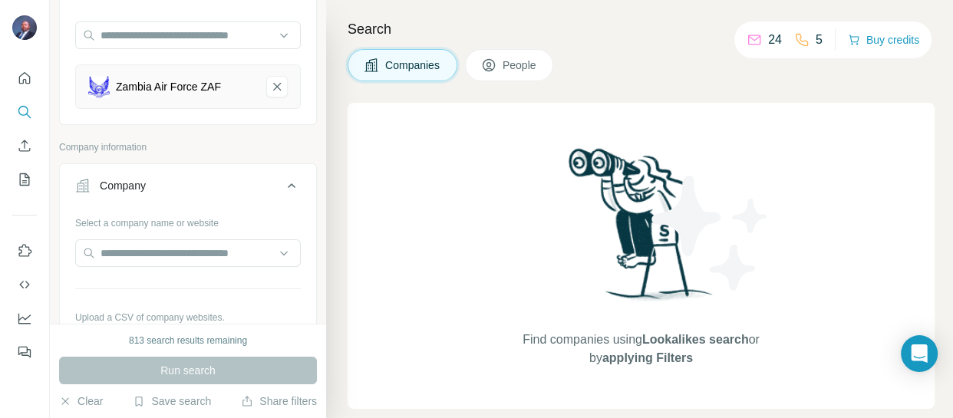
click at [216, 82] on div "Zambia Air Force ZAF" at bounding box center [168, 86] width 105 height 15
click at [179, 372] on div "Run search" at bounding box center [188, 371] width 258 height 28
